Goal: Task Accomplishment & Management: Use online tool/utility

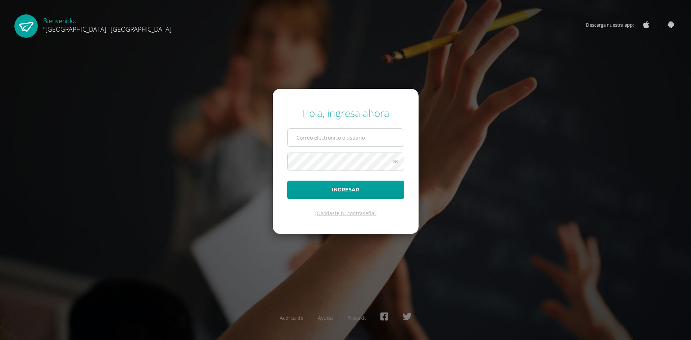
click at [308, 144] on input "text" at bounding box center [346, 138] width 116 height 18
type input "julio@lasallechiquimula.edu.gt"
click at [287, 181] on button "Ingresar" at bounding box center [345, 190] width 117 height 18
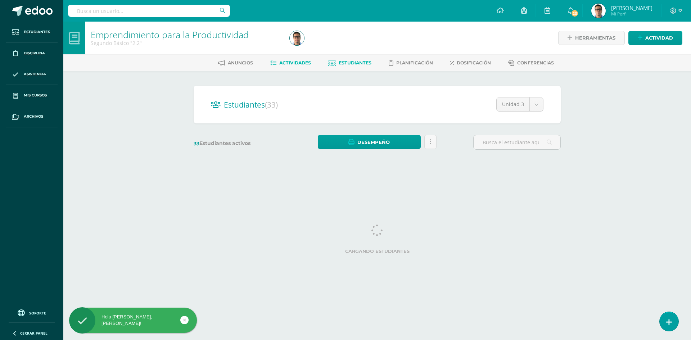
click at [301, 60] on span "Actividades" at bounding box center [295, 62] width 32 height 5
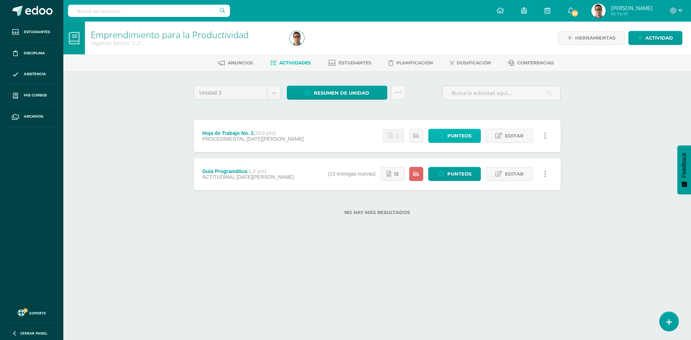
click at [452, 138] on span "Punteos" at bounding box center [459, 135] width 24 height 13
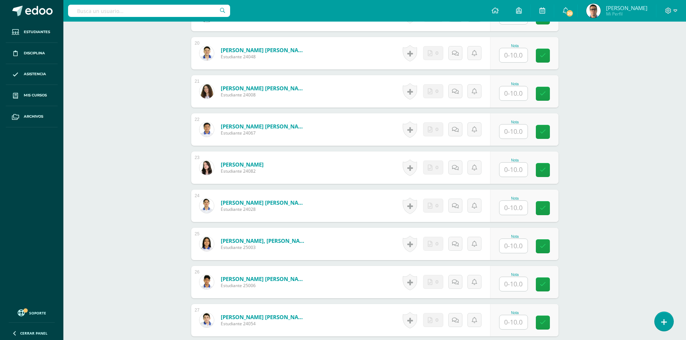
scroll to position [1045, 0]
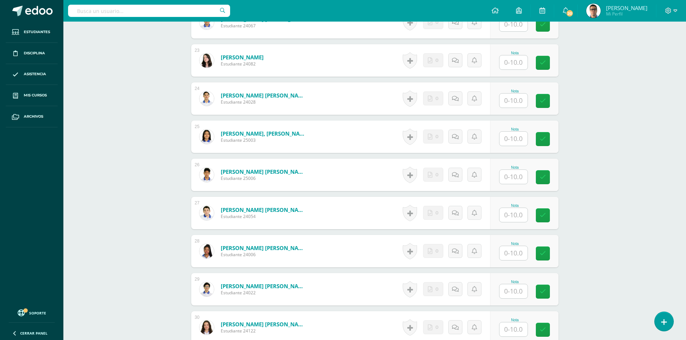
click at [502, 258] on input "text" at bounding box center [513, 253] width 28 height 14
type input "10"
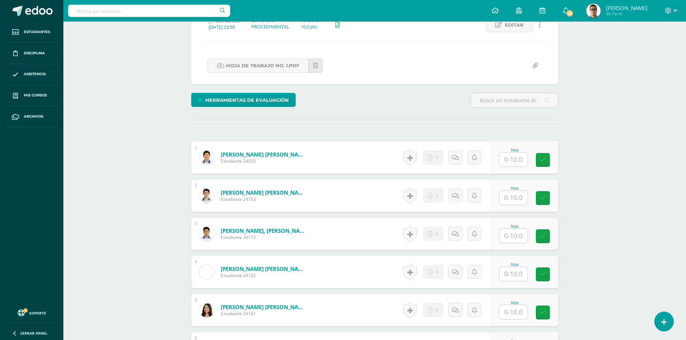
scroll to position [37, 0]
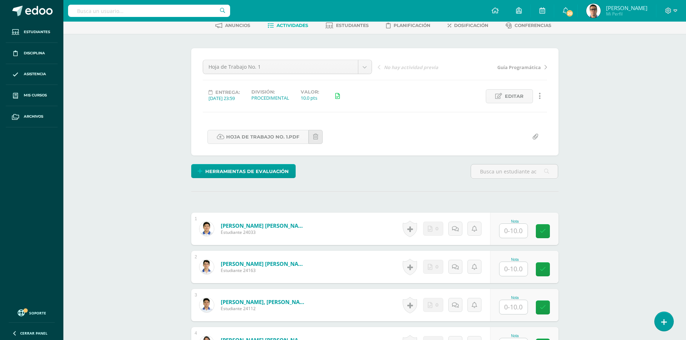
click at [519, 268] on input "text" at bounding box center [513, 269] width 28 height 14
type input "10"
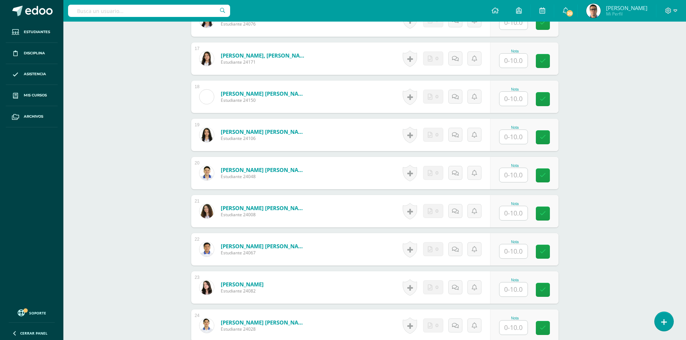
scroll to position [865, 0]
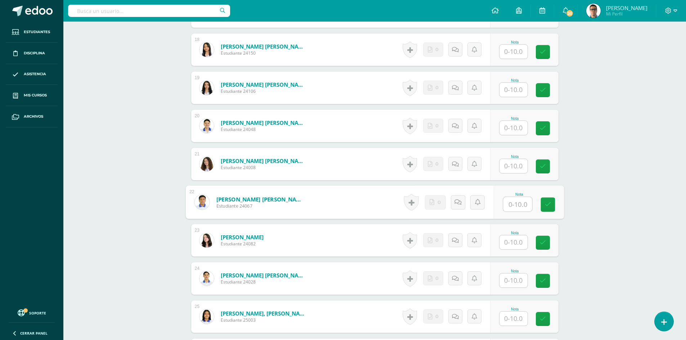
click at [515, 203] on input "text" at bounding box center [517, 204] width 29 height 14
type input "10"
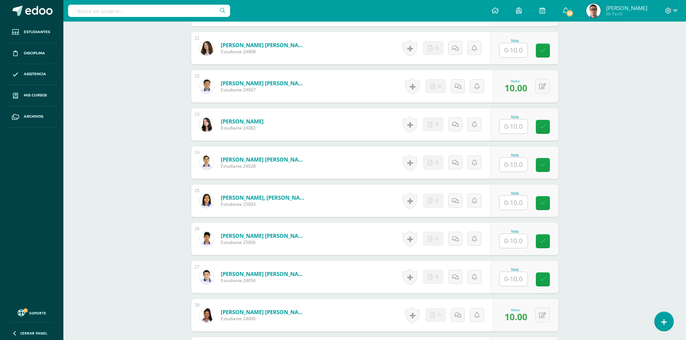
scroll to position [973, 0]
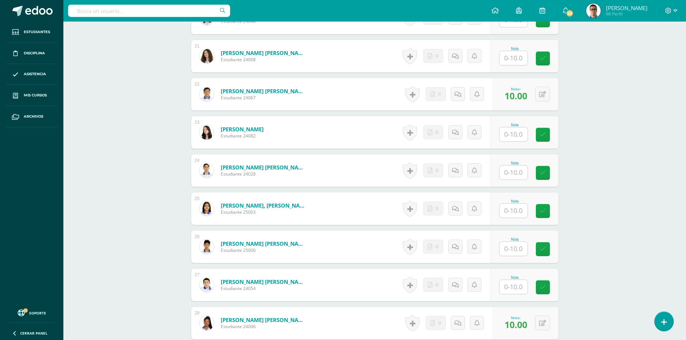
click at [514, 135] on input "text" at bounding box center [513, 134] width 28 height 14
type input "10"
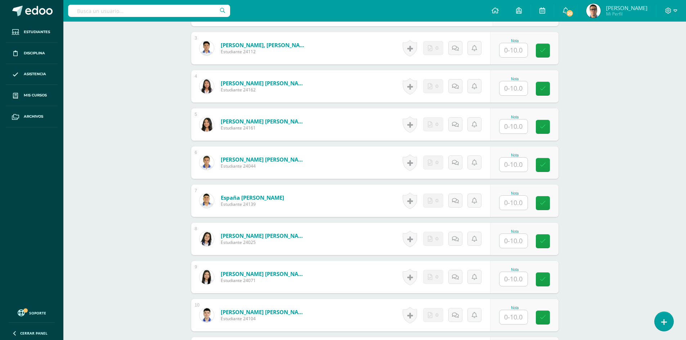
scroll to position [289, 0]
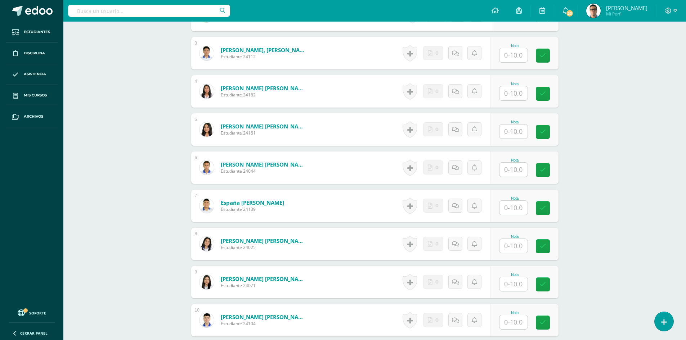
click at [513, 173] on input "text" at bounding box center [513, 170] width 28 height 14
type input "10"
